Goal: Book appointment/travel/reservation

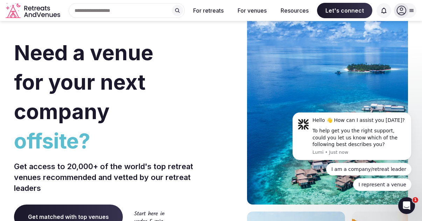
click at [138, 9] on input "text" at bounding box center [127, 10] width 116 height 15
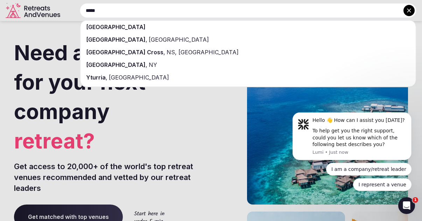
type input "*****"
click at [124, 27] on div "[GEOGRAPHIC_DATA]" at bounding box center [247, 27] width 335 height 13
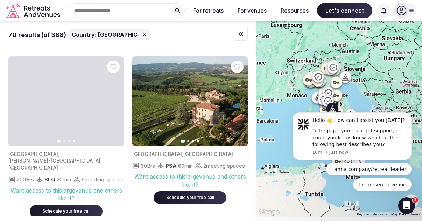
scroll to position [2288, 0]
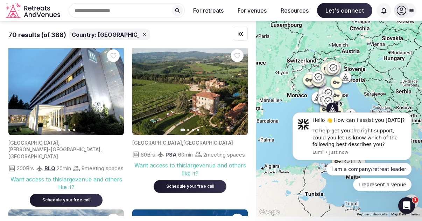
click at [238, 93] on icon "button" at bounding box center [238, 90] width 3 height 5
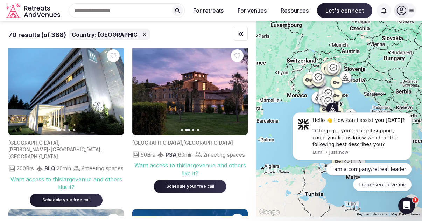
click at [238, 93] on icon "button" at bounding box center [238, 90] width 6 height 6
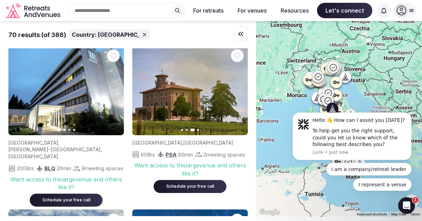
click at [238, 93] on icon "button" at bounding box center [238, 90] width 6 height 6
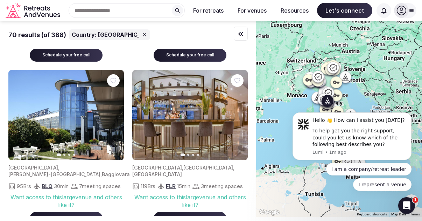
scroll to position [2919, 0]
